Goal: Entertainment & Leisure: Browse casually

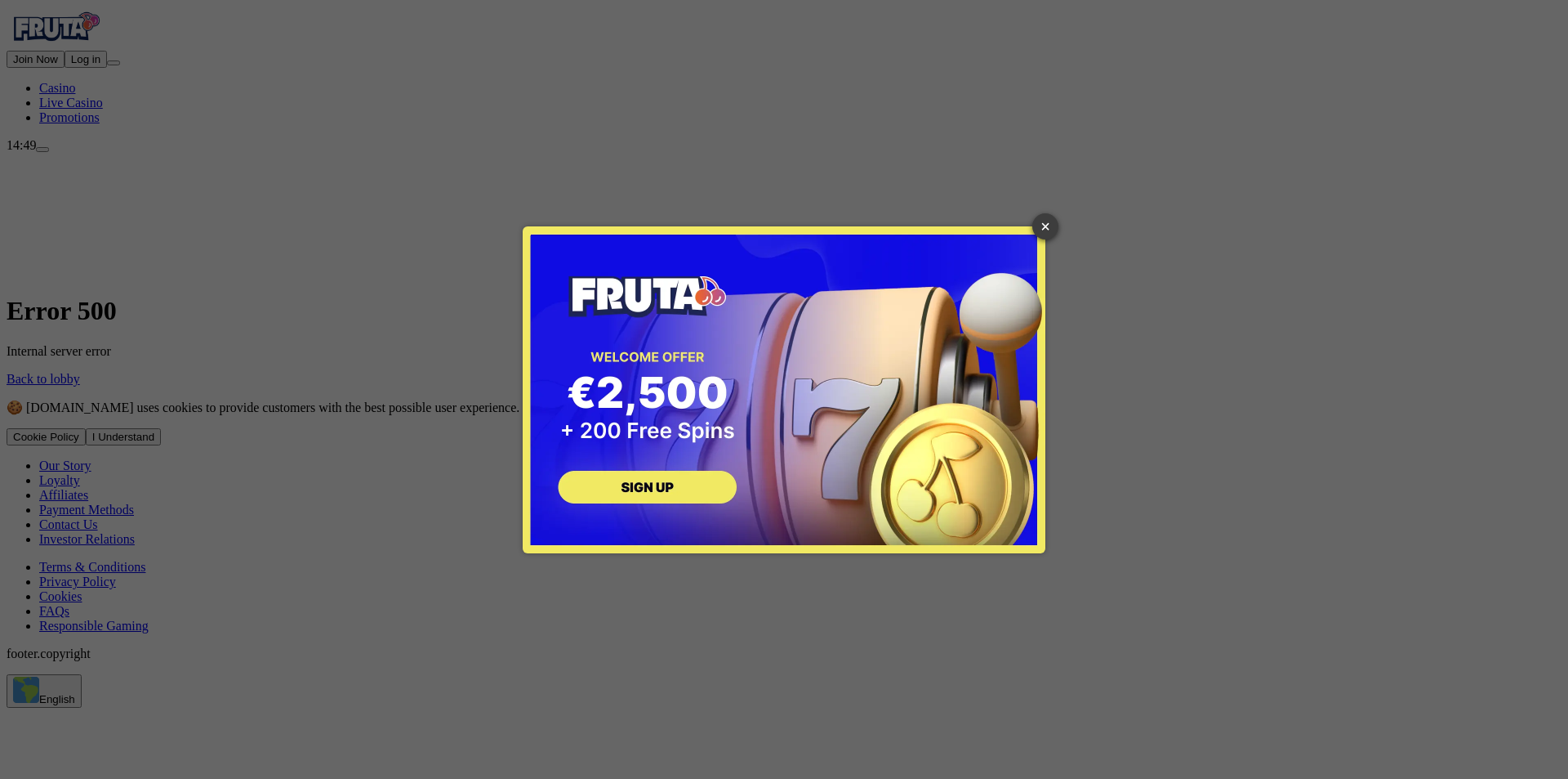
click at [1047, 226] on link "×" at bounding box center [1045, 226] width 27 height 27
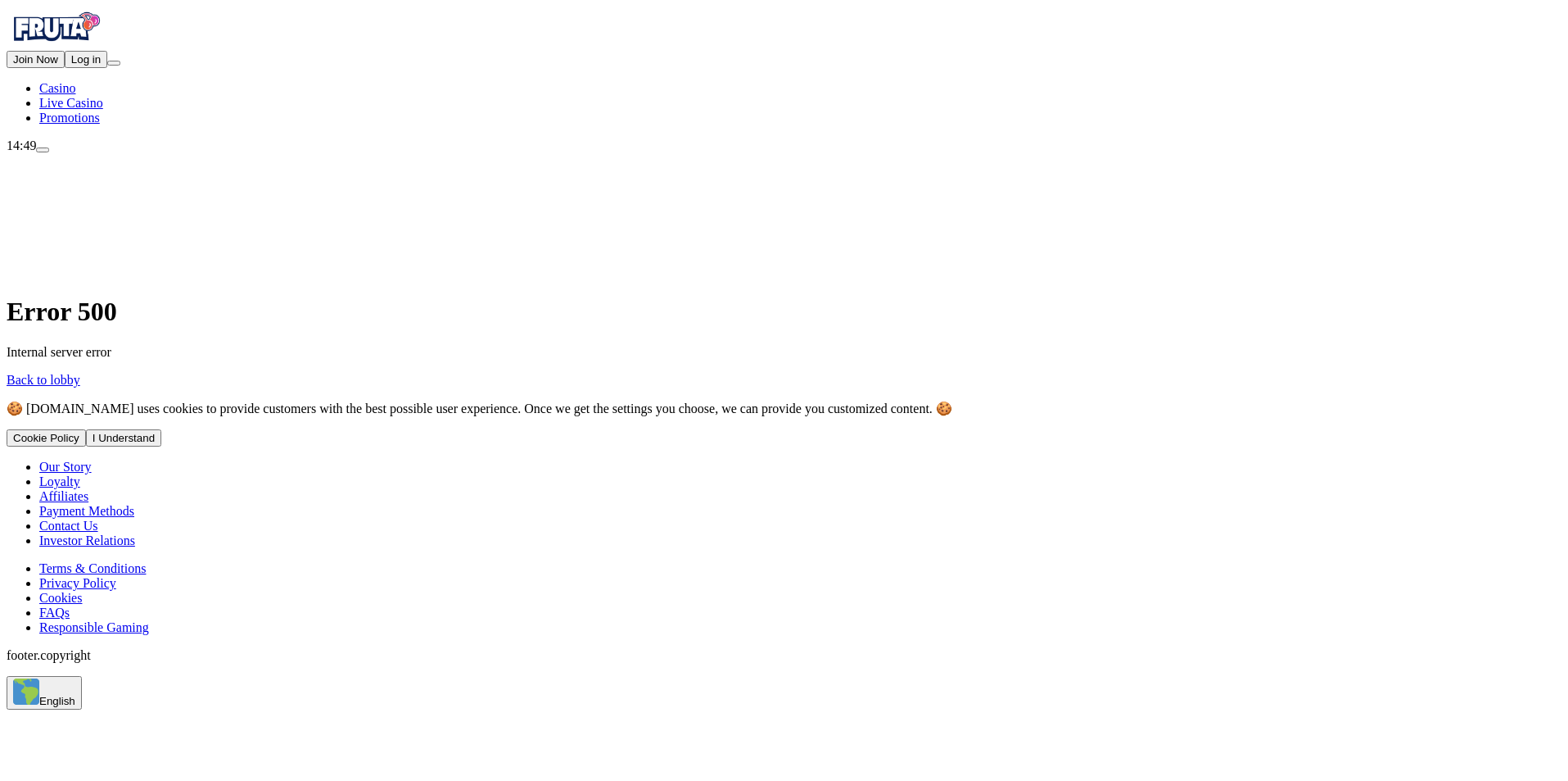
click at [76, 95] on span "Casino" at bounding box center [58, 88] width 36 height 14
click at [98, 110] on span "Live Casino" at bounding box center [71, 103] width 64 height 14
